Goal: Navigation & Orientation: Go to known website

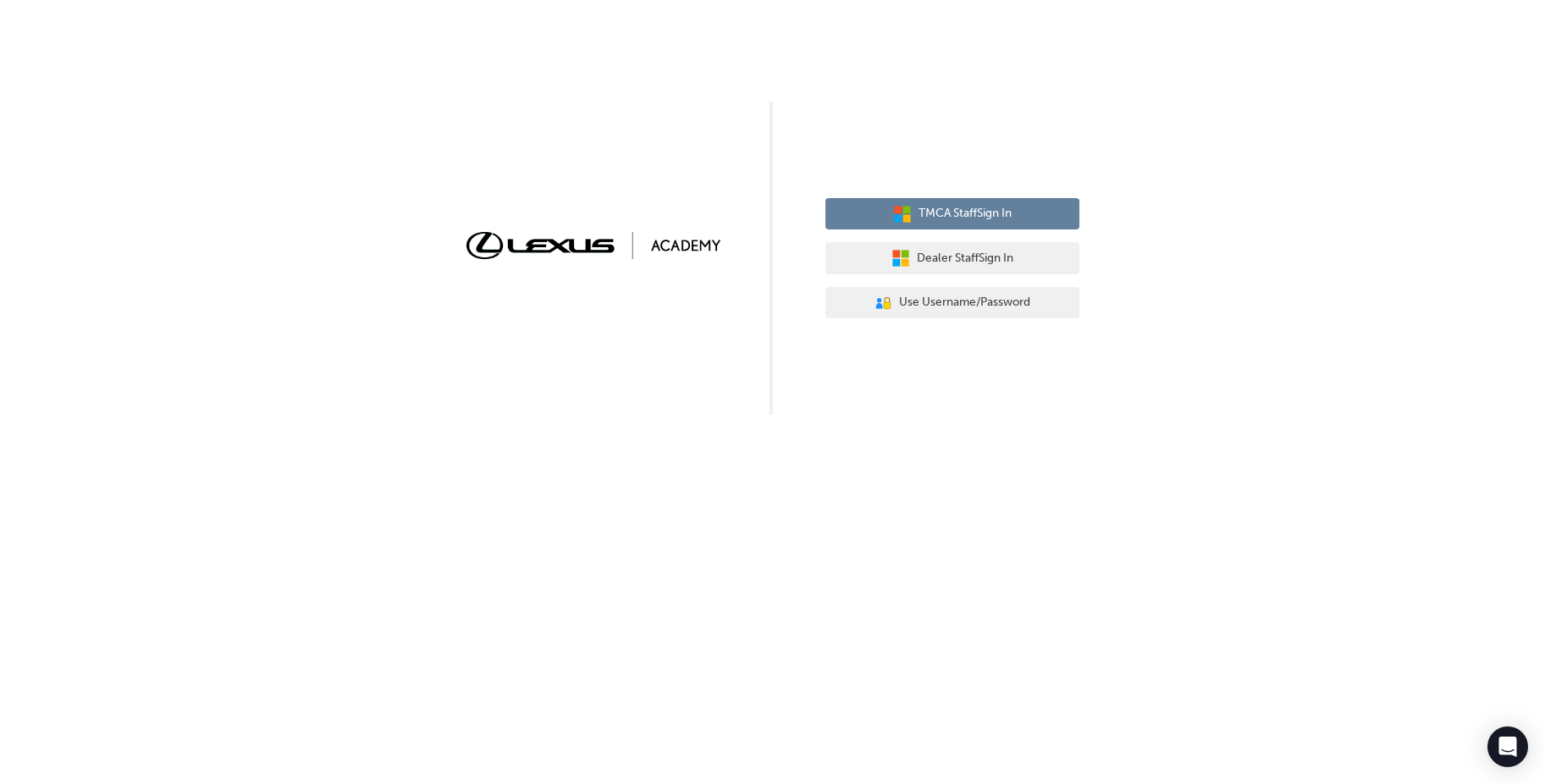
click at [996, 209] on span "TMCA Staff Sign In" at bounding box center [965, 214] width 93 height 20
